Goal: Task Accomplishment & Management: Use online tool/utility

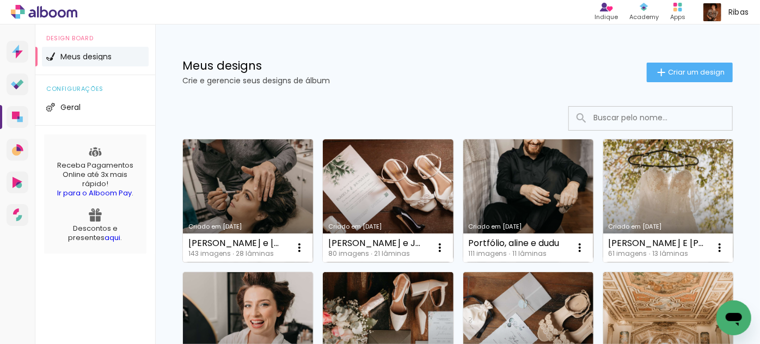
click at [260, 190] on link "Criado em [DATE]" at bounding box center [248, 200] width 130 height 123
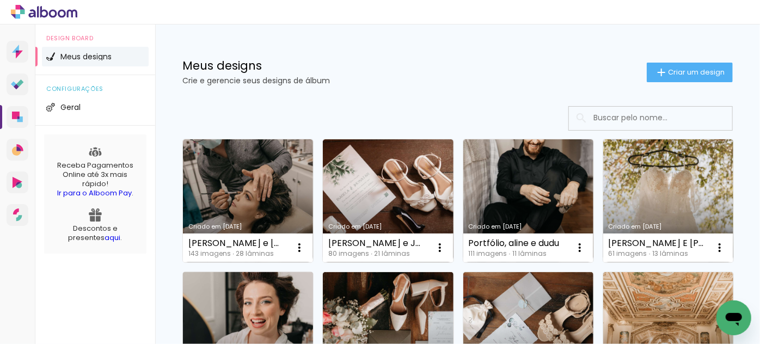
click at [313, 324] on link "Criado em [DATE]" at bounding box center [248, 333] width 130 height 123
